Goal: Information Seeking & Learning: Learn about a topic

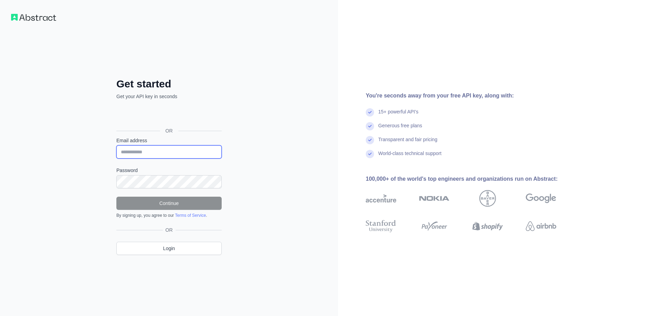
drag, startPoint x: 160, startPoint y: 153, endPoint x: 166, endPoint y: 158, distance: 7.9
click at [160, 153] on input "Email address" at bounding box center [168, 151] width 105 height 13
type input "**********"
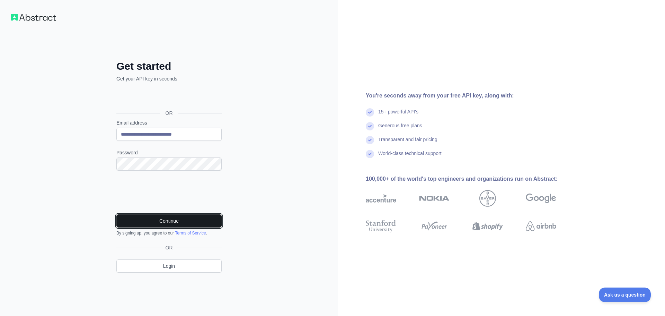
click at [195, 224] on button "Continue" at bounding box center [168, 220] width 105 height 13
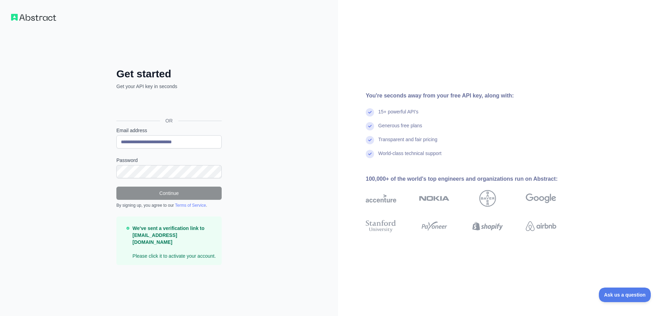
click at [144, 253] on p "We've sent a verification link to shahzaib.khalid@legendesk.com Please click it…" at bounding box center [175, 242] width 84 height 35
click at [173, 237] on strong "We've sent a verification link to shahzaib.khalid@legendesk.com" at bounding box center [169, 234] width 72 height 19
click at [301, 201] on div "**********" at bounding box center [169, 158] width 338 height 316
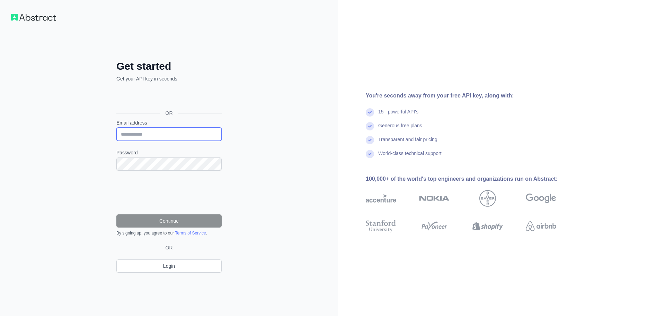
type input "**********"
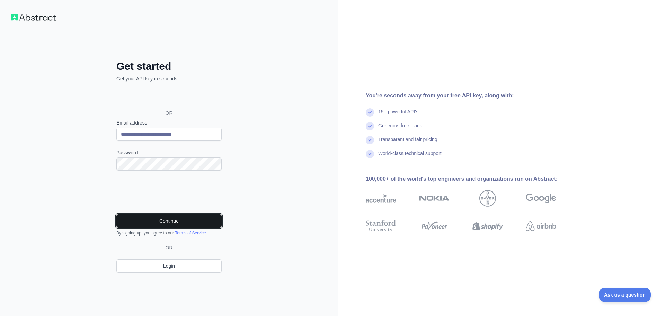
click at [190, 225] on button "Continue" at bounding box center [168, 220] width 105 height 13
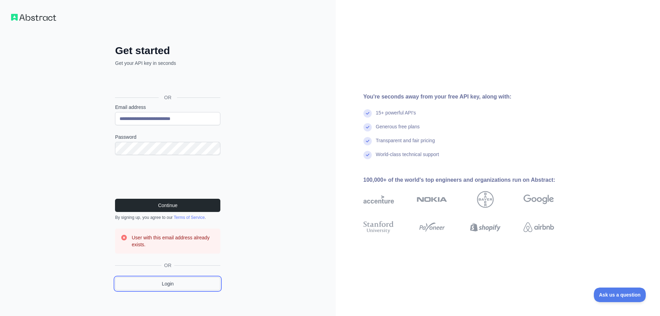
click at [164, 284] on link "Login" at bounding box center [167, 283] width 105 height 13
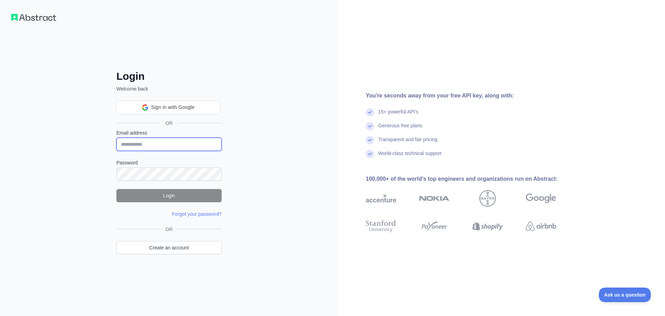
type input "**********"
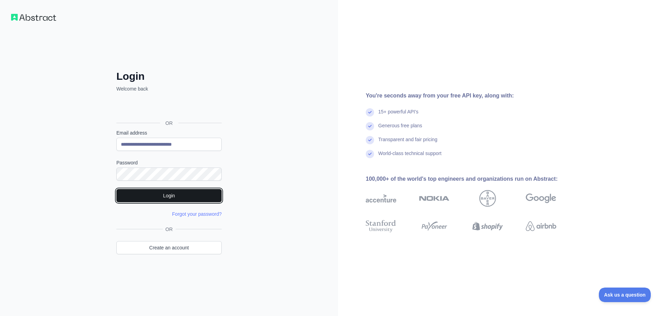
click at [164, 199] on button "Login" at bounding box center [168, 195] width 105 height 13
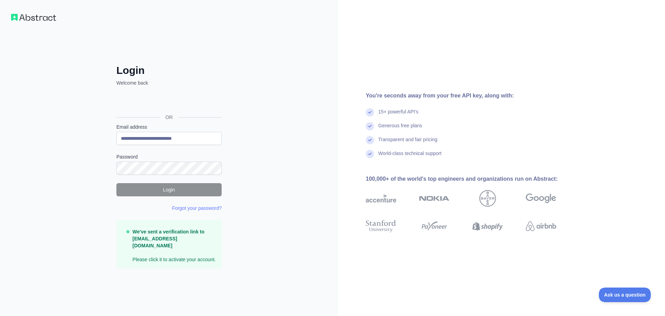
click at [160, 241] on strong "We've sent a verification link to shahzaib.khalid@legendesk.com" at bounding box center [169, 238] width 72 height 19
click at [170, 247] on p "We've sent a verification link to shahzaib.khalid@legendesk.com Please click it…" at bounding box center [175, 245] width 84 height 35
click at [181, 243] on strong "We've sent a verification link to shahzaib.khalid@legendesk.com" at bounding box center [169, 238] width 72 height 19
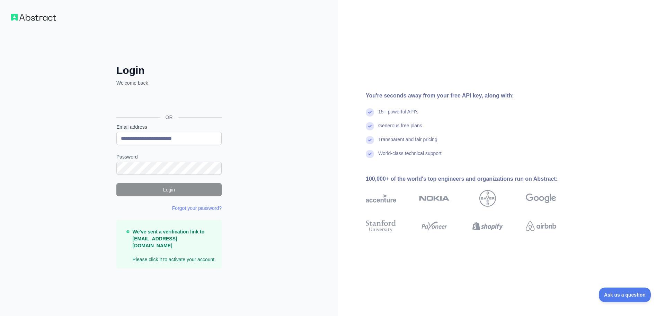
click at [182, 250] on p "We've sent a verification link to shahzaib.khalid@legendesk.com Please click it…" at bounding box center [175, 245] width 84 height 35
drag, startPoint x: 130, startPoint y: 242, endPoint x: 206, endPoint y: 242, distance: 75.5
click at [206, 242] on div "We've sent a verification link to shahzaib.khalid@legendesk.com Please click it…" at bounding box center [171, 245] width 90 height 35
copy strong "shahzaib.khalid@legendesk.com"
click at [187, 245] on strong "We've sent a verification link to shahzaib.khalid@legendesk.com" at bounding box center [169, 238] width 72 height 19
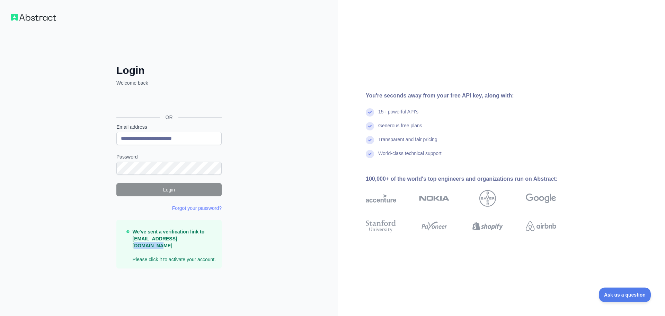
click at [187, 245] on strong "We've sent a verification link to shahzaib.khalid@legendesk.com" at bounding box center [169, 238] width 72 height 19
click at [187, 249] on p "We've sent a verification link to shahzaib.khalid@legendesk.com Please click it…" at bounding box center [175, 245] width 84 height 35
drag, startPoint x: 172, startPoint y: 244, endPoint x: 207, endPoint y: 242, distance: 34.7
click at [205, 242] on strong "We've sent a verification link to shahzaib.khalid@legendesk.com" at bounding box center [169, 238] width 72 height 19
click at [178, 257] on p "We've sent a verification link to shahzaib.khalid@legendesk.com Please click it…" at bounding box center [175, 245] width 84 height 35
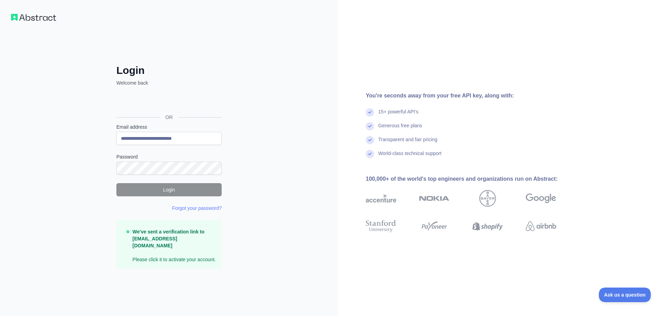
drag, startPoint x: 130, startPoint y: 243, endPoint x: 207, endPoint y: 242, distance: 76.2
click at [207, 242] on div "We've sent a verification link to shahzaib.khalid@legendesk.com Please click it…" at bounding box center [171, 245] width 90 height 35
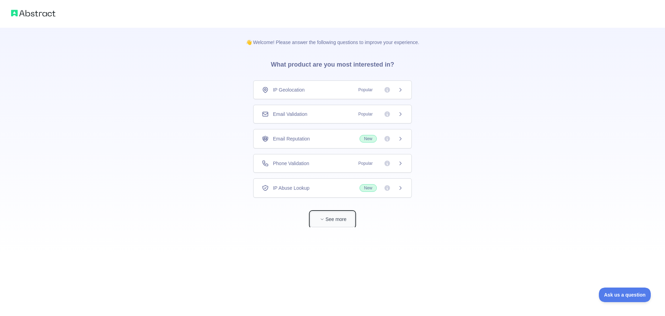
click at [314, 223] on button "See more" at bounding box center [332, 219] width 44 height 16
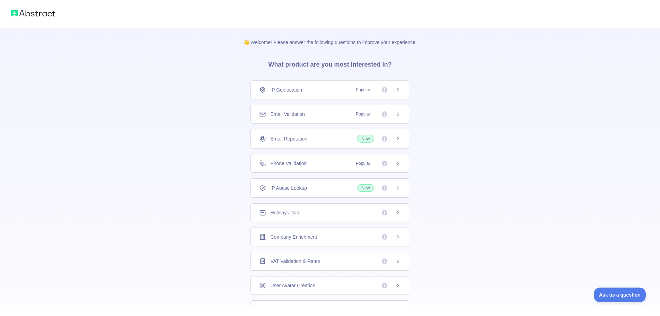
click at [395, 164] on icon at bounding box center [398, 163] width 6 height 6
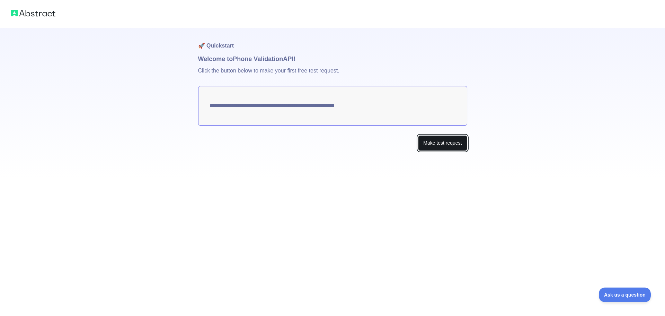
click at [435, 149] on button "Make test request" at bounding box center [442, 143] width 49 height 16
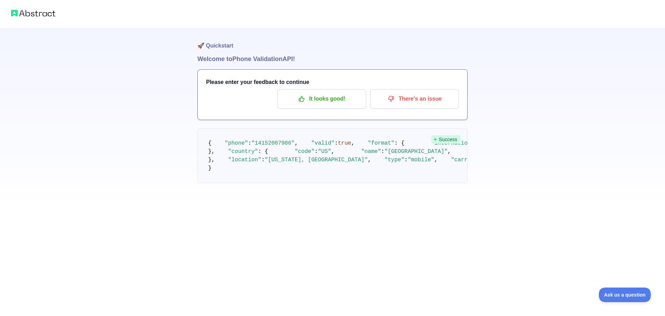
click at [431, 146] on span ""international"" at bounding box center [456, 143] width 50 height 6
click at [568, 146] on span ""local"" at bounding box center [579, 143] width 23 height 6
click at [484, 146] on span ""+14152007986"" at bounding box center [510, 143] width 53 height 6
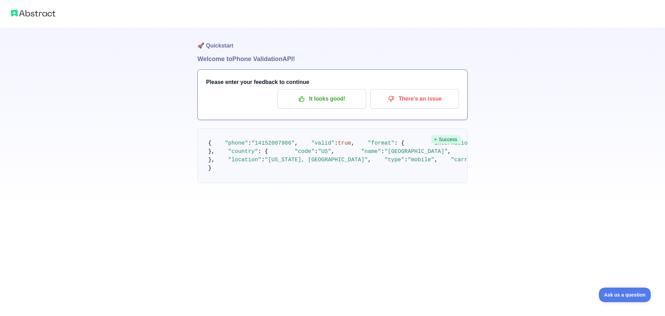
click at [484, 146] on span ""+14152007986"" at bounding box center [510, 143] width 53 height 6
click at [594, 146] on span ""(415) 200-7986"" at bounding box center [620, 143] width 53 height 6
click at [290, 183] on pre "{ "phone" : "14152007986" , "valid" : true , "format" : { "international" : "+1…" at bounding box center [333, 155] width 270 height 55
click at [295, 155] on span ""code"" at bounding box center [305, 151] width 20 height 6
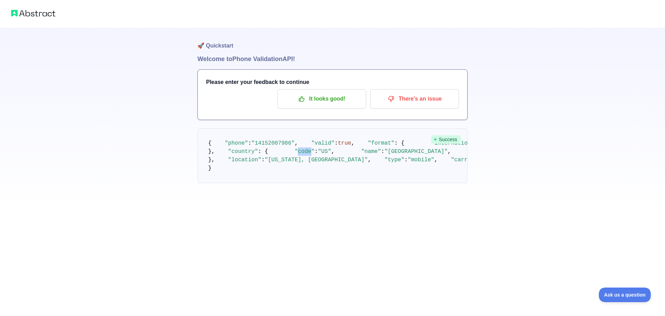
click at [295, 155] on span ""code"" at bounding box center [305, 151] width 20 height 6
click at [478, 155] on span ""prefix"" at bounding box center [491, 151] width 27 height 6
click at [361, 155] on span ""name"" at bounding box center [371, 151] width 20 height 6
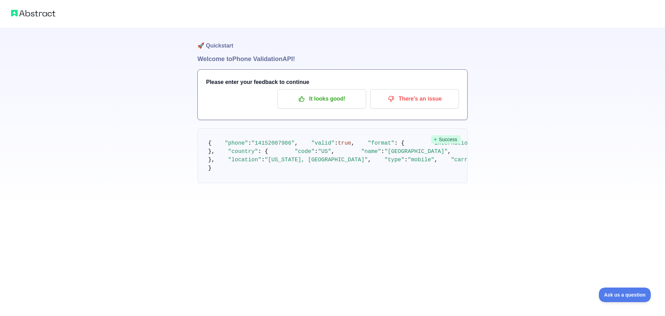
click at [478, 155] on span ""prefix"" at bounding box center [491, 151] width 27 height 6
click at [237, 163] on span ""location"" at bounding box center [244, 160] width 33 height 6
click at [385, 163] on span ""type"" at bounding box center [395, 160] width 20 height 6
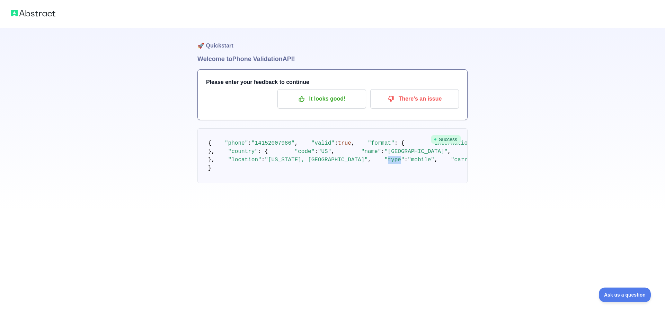
click at [385, 163] on span ""type"" at bounding box center [395, 160] width 20 height 6
click at [451, 163] on span ""carrier"" at bounding box center [466, 160] width 30 height 6
click at [350, 183] on pre "{ "phone" : "14152007986" , "valid" : true , "format" : { "international" : "+1…" at bounding box center [333, 155] width 270 height 55
click at [337, 99] on p "It looks good!" at bounding box center [322, 99] width 78 height 12
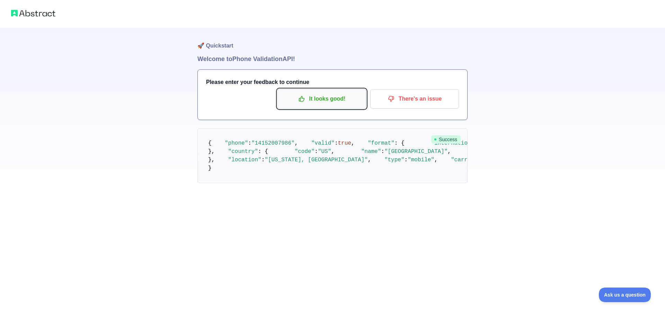
click at [337, 99] on p "It looks good!" at bounding box center [322, 99] width 78 height 12
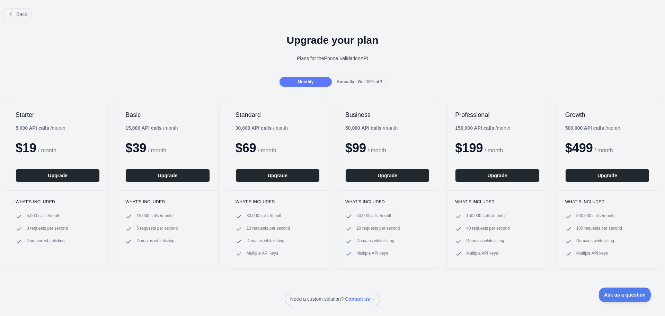
click at [55, 217] on span "5,000 calls / month" at bounding box center [44, 216] width 34 height 7
click at [60, 229] on span "3 requests per second" at bounding box center [47, 228] width 41 height 7
click at [60, 235] on ul "5,000 calls / month 3 requests per second Domains whitelisting" at bounding box center [58, 229] width 84 height 32
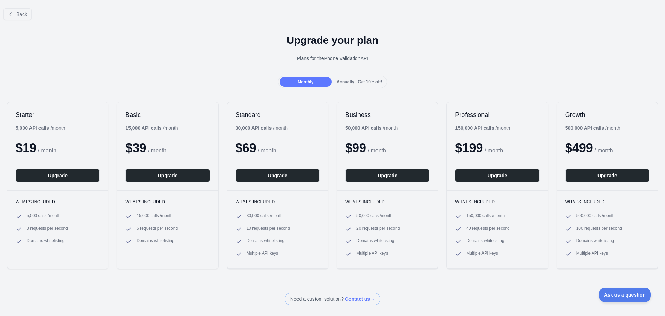
click at [61, 240] on span "Domains whitelisting" at bounding box center [46, 241] width 38 height 7
click at [63, 247] on div "What's included 5,000 calls / month 3 requests per second Domains whitelisting" at bounding box center [57, 222] width 101 height 65
click at [61, 243] on span "Domains whitelisting" at bounding box center [46, 241] width 38 height 7
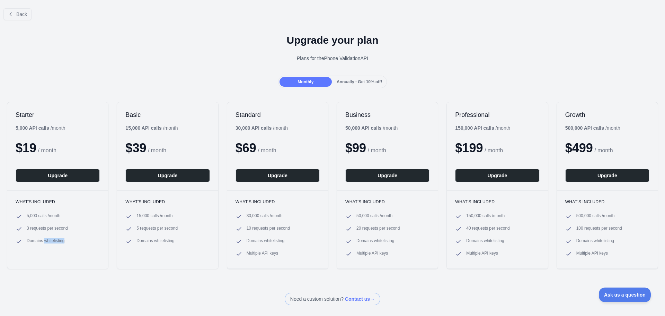
click at [63, 249] on div "What's included 5,000 calls / month 3 requests per second Domains whitelisting" at bounding box center [57, 222] width 101 height 65
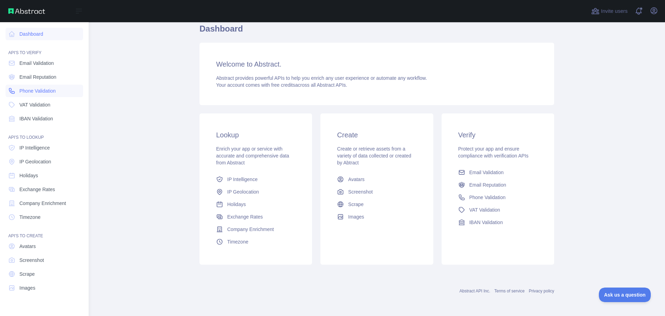
click at [46, 94] on span "Phone Validation" at bounding box center [37, 90] width 36 height 7
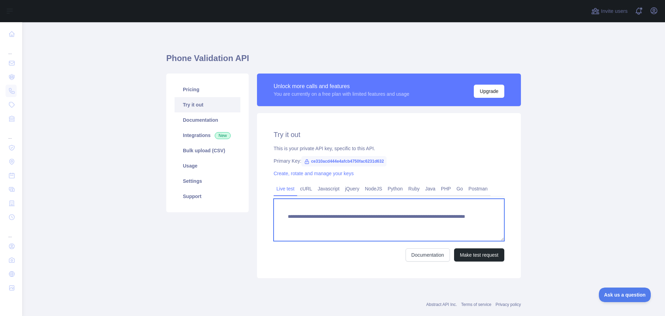
drag, startPoint x: 384, startPoint y: 223, endPoint x: 304, endPoint y: 225, distance: 79.4
click at [304, 225] on textarea "**********" at bounding box center [389, 220] width 231 height 42
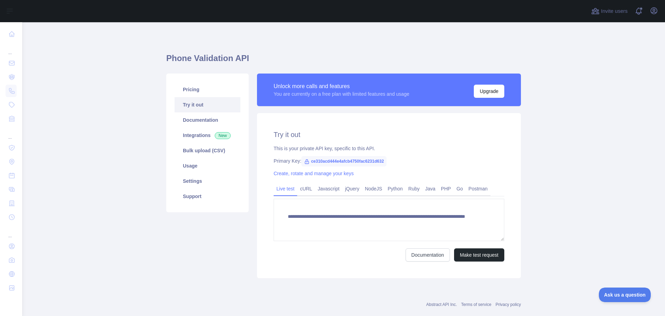
drag, startPoint x: 307, startPoint y: 185, endPoint x: 320, endPoint y: 205, distance: 23.8
click at [307, 185] on link "cURL" at bounding box center [306, 188] width 18 height 11
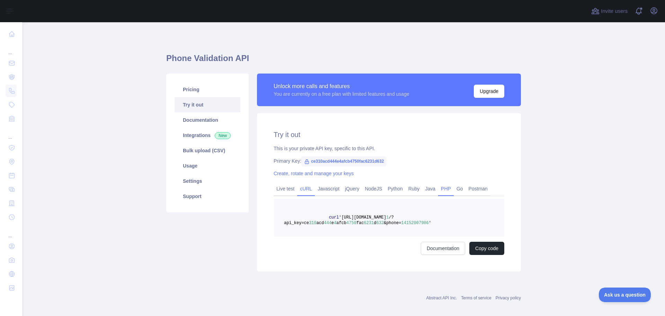
click at [438, 186] on link "PHP" at bounding box center [446, 188] width 16 height 11
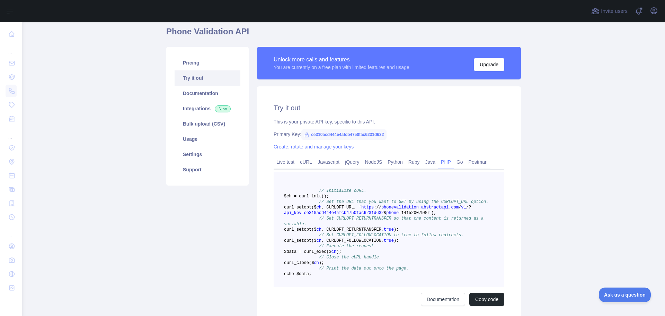
scroll to position [69, 0]
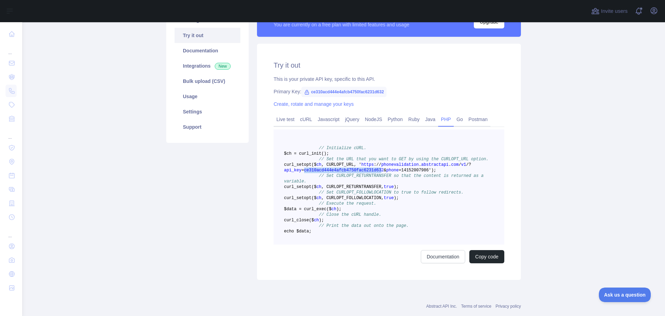
drag, startPoint x: 372, startPoint y: 176, endPoint x: 300, endPoint y: 176, distance: 71.7
click at [304, 173] on span "ce310acd444e4afcb4750fac6231d632" at bounding box center [344, 170] width 80 height 5
click at [363, 173] on span "ce310acd444e4afcb4750fac6231d632" at bounding box center [344, 170] width 80 height 5
click at [400, 178] on pre "// Initialize cURL. $ch = curl _init() ; // Set the URL that you want to GET by…" at bounding box center [389, 186] width 231 height 115
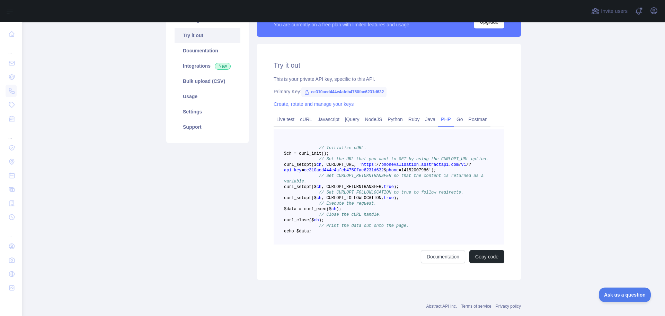
click at [401, 173] on span "=14152007986')" at bounding box center [416, 170] width 35 height 5
copy span "14152007986"
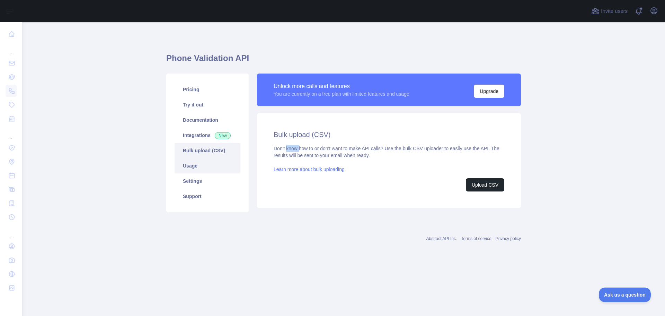
click at [194, 168] on link "Usage" at bounding box center [208, 165] width 66 height 15
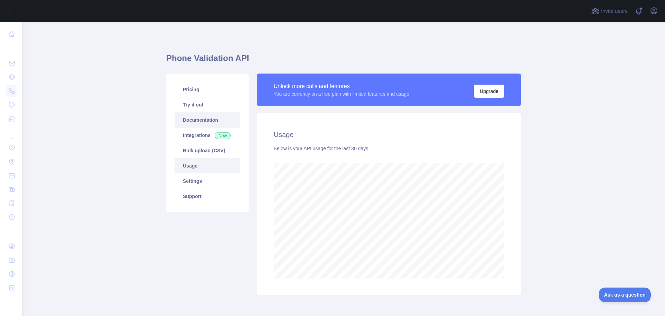
click at [200, 123] on link "Documentation" at bounding box center [208, 119] width 66 height 15
click at [204, 182] on link "Settings" at bounding box center [208, 180] width 66 height 15
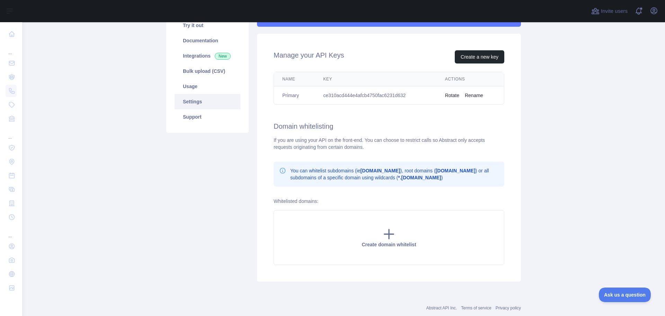
scroll to position [96, 0]
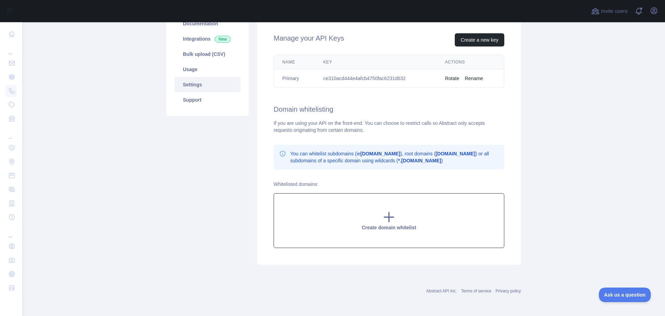
click at [385, 221] on icon at bounding box center [389, 217] width 14 height 14
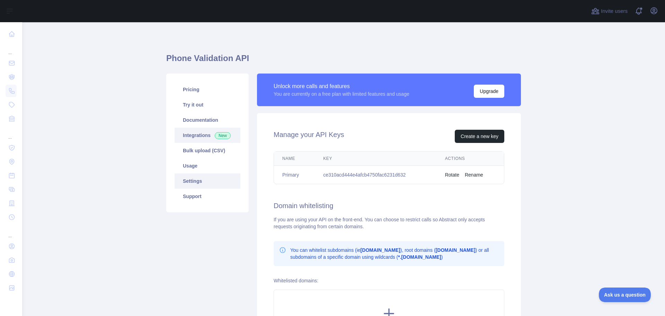
click at [210, 137] on link "Integrations New" at bounding box center [208, 135] width 66 height 15
